Goal: Information Seeking & Learning: Learn about a topic

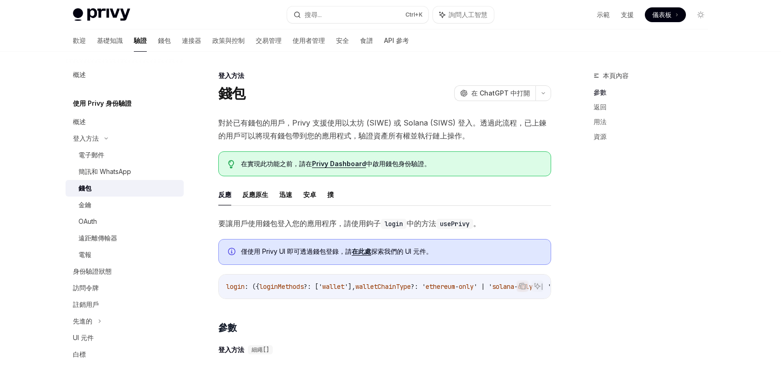
click at [390, 299] on div "複製 詢問人工智慧 login : ({ loginMethods ?: [' wallet '], walletChainType ?: ' ethereu…" at bounding box center [384, 286] width 333 height 25
click at [246, 195] on font "反應原生" at bounding box center [255, 195] width 26 height 8
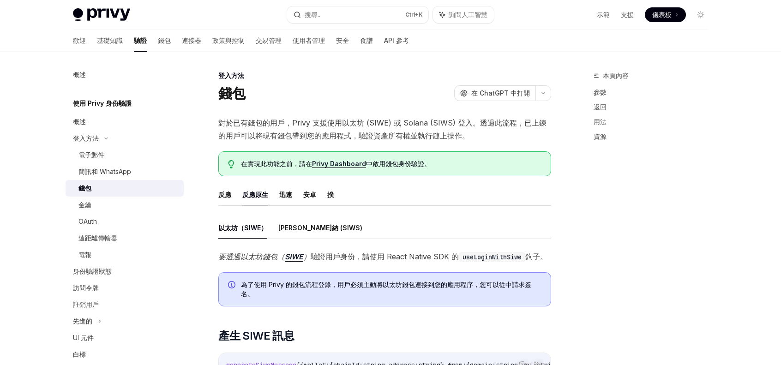
click at [232, 198] on ul "反應 反應原生 迅速 [PERSON_NAME] 撲" at bounding box center [384, 195] width 333 height 22
click at [232, 196] on ul "反應 反應原生 迅速 [PERSON_NAME] 撲" at bounding box center [384, 195] width 333 height 22
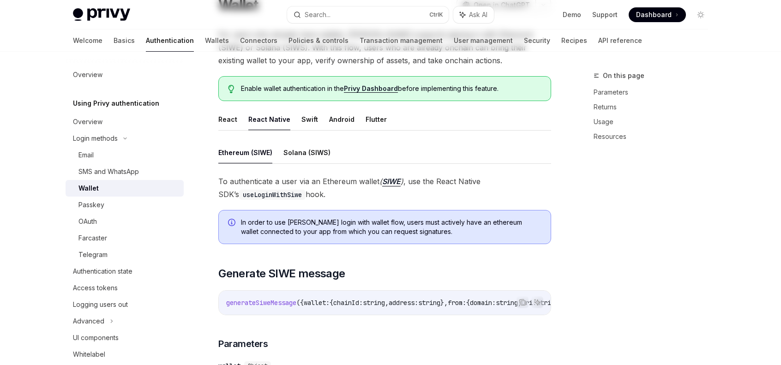
scroll to position [92, 0]
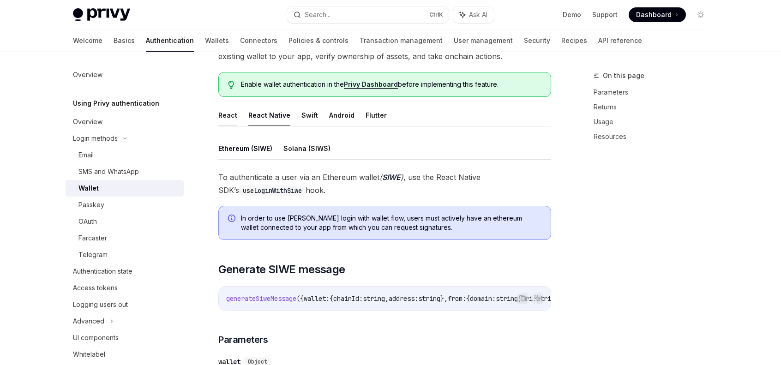
click at [223, 119] on button "React" at bounding box center [227, 115] width 19 height 22
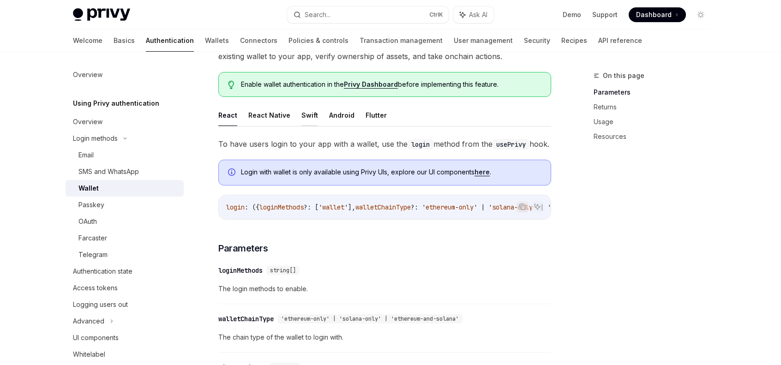
click at [303, 119] on button "Swift" at bounding box center [309, 115] width 17 height 22
type textarea "*"
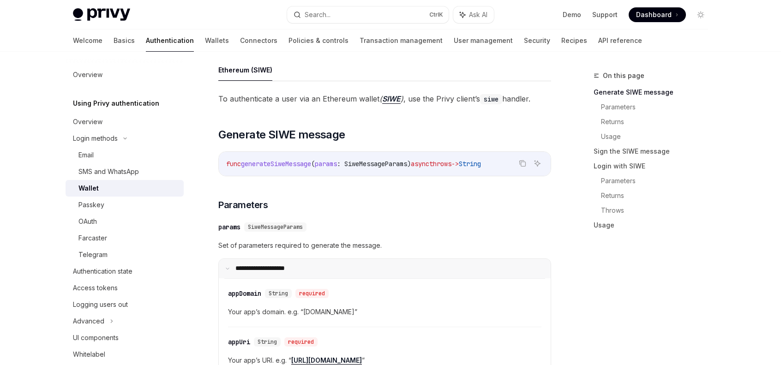
scroll to position [277, 0]
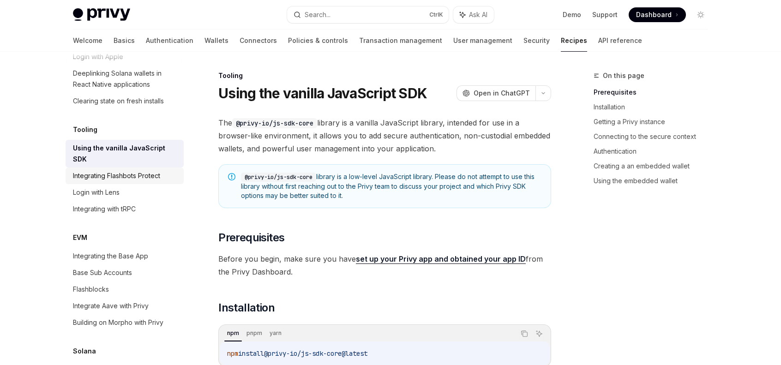
scroll to position [948, 0]
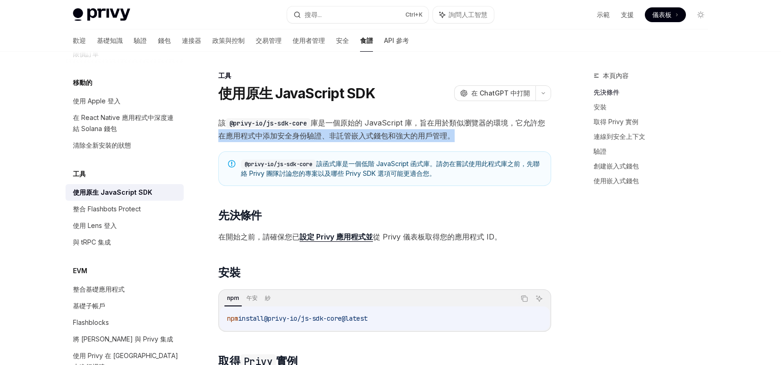
drag, startPoint x: 467, startPoint y: 138, endPoint x: 209, endPoint y: 132, distance: 258.8
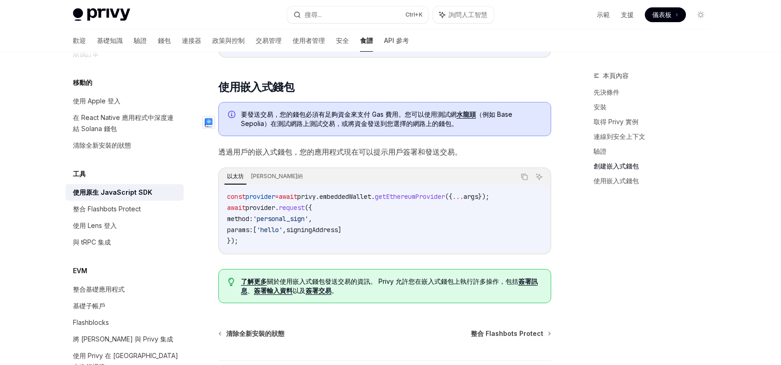
scroll to position [1227, 0]
